Goal: Navigation & Orientation: Find specific page/section

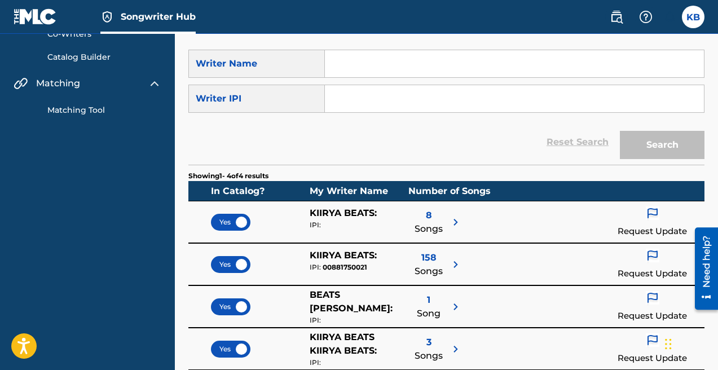
scroll to position [315, 0]
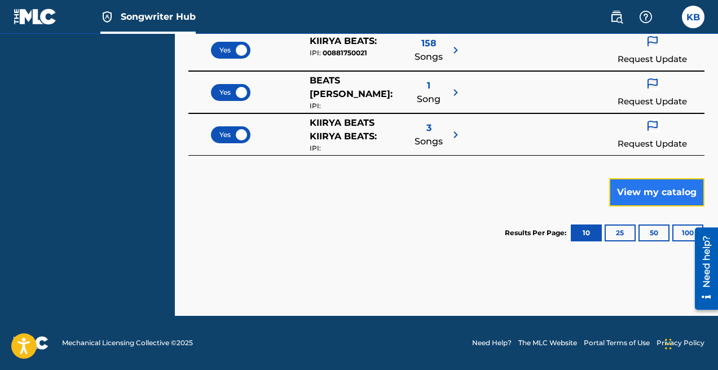
click at [648, 190] on button "View my catalog" at bounding box center [656, 192] width 95 height 28
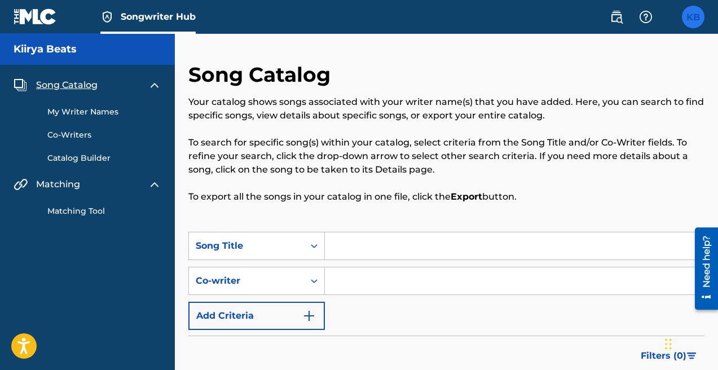
click at [697, 20] on label at bounding box center [693, 17] width 23 height 23
click at [693, 17] on input "KB Kiirya Beats [EMAIL_ADDRESS][DOMAIN_NAME] Notification Preferences Profile L…" at bounding box center [693, 17] width 0 height 0
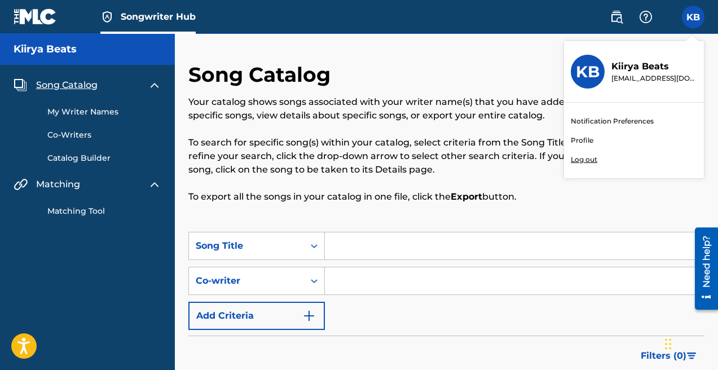
click at [590, 138] on link "Profile" at bounding box center [582, 140] width 23 height 10
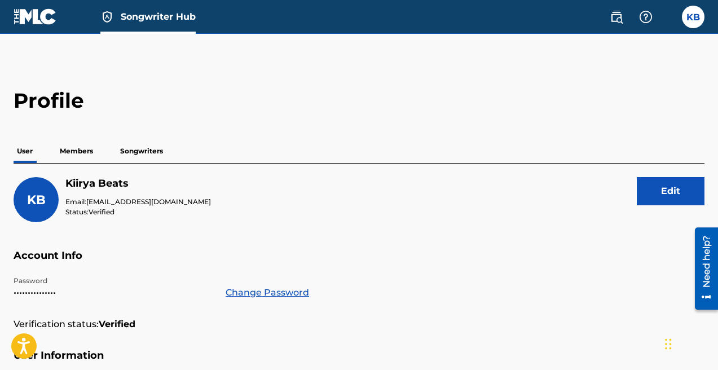
click at [83, 153] on p "Members" at bounding box center [76, 151] width 40 height 24
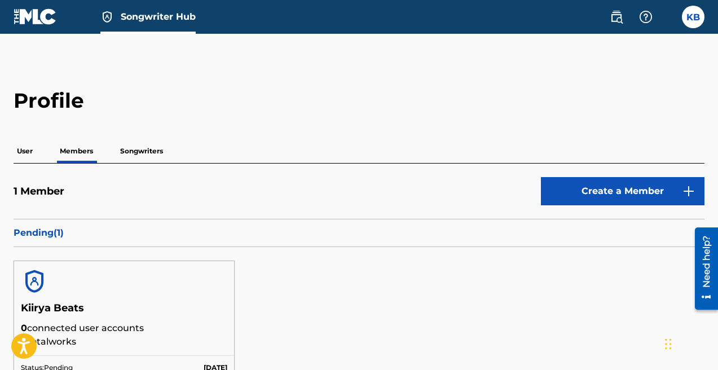
click at [145, 148] on p "Songwriters" at bounding box center [142, 151] width 50 height 24
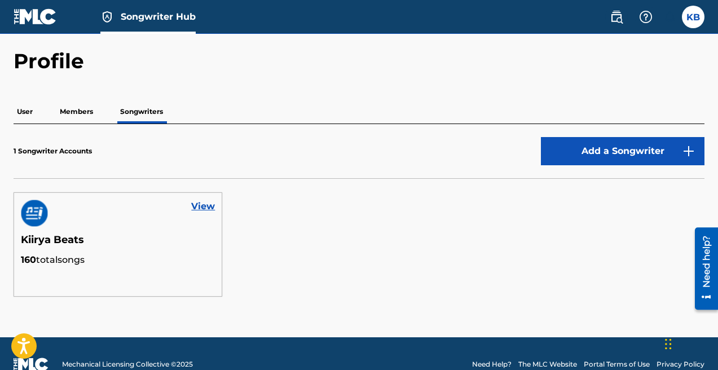
scroll to position [61, 0]
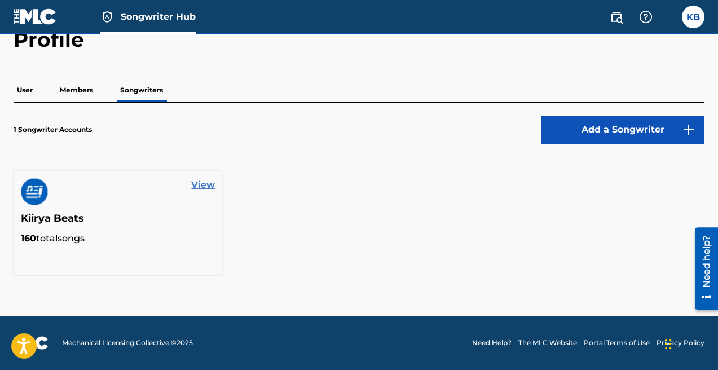
click at [198, 184] on link "View" at bounding box center [203, 185] width 24 height 14
